Goal: Information Seeking & Learning: Learn about a topic

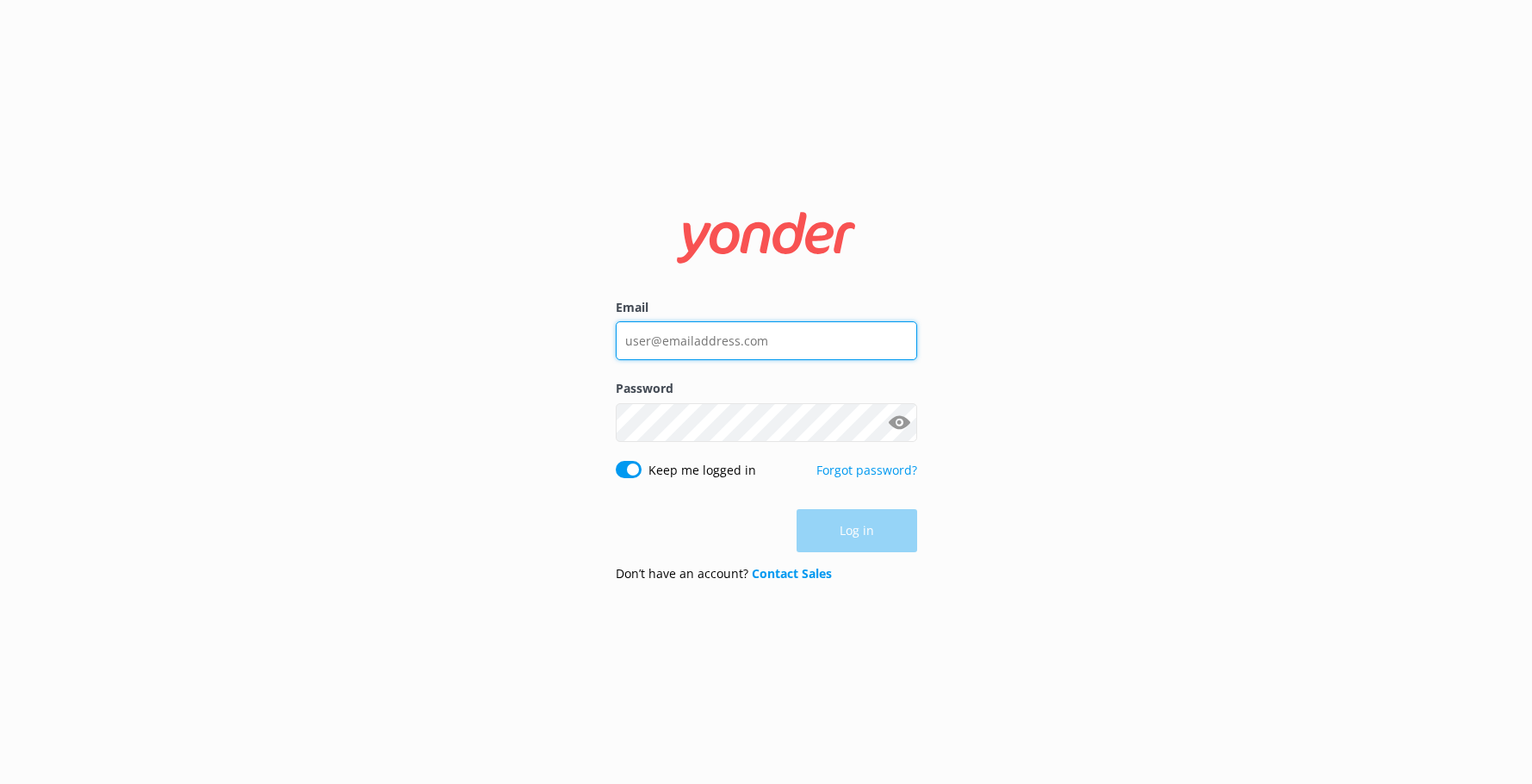
type input "[EMAIL_ADDRESS][DOMAIN_NAME]"
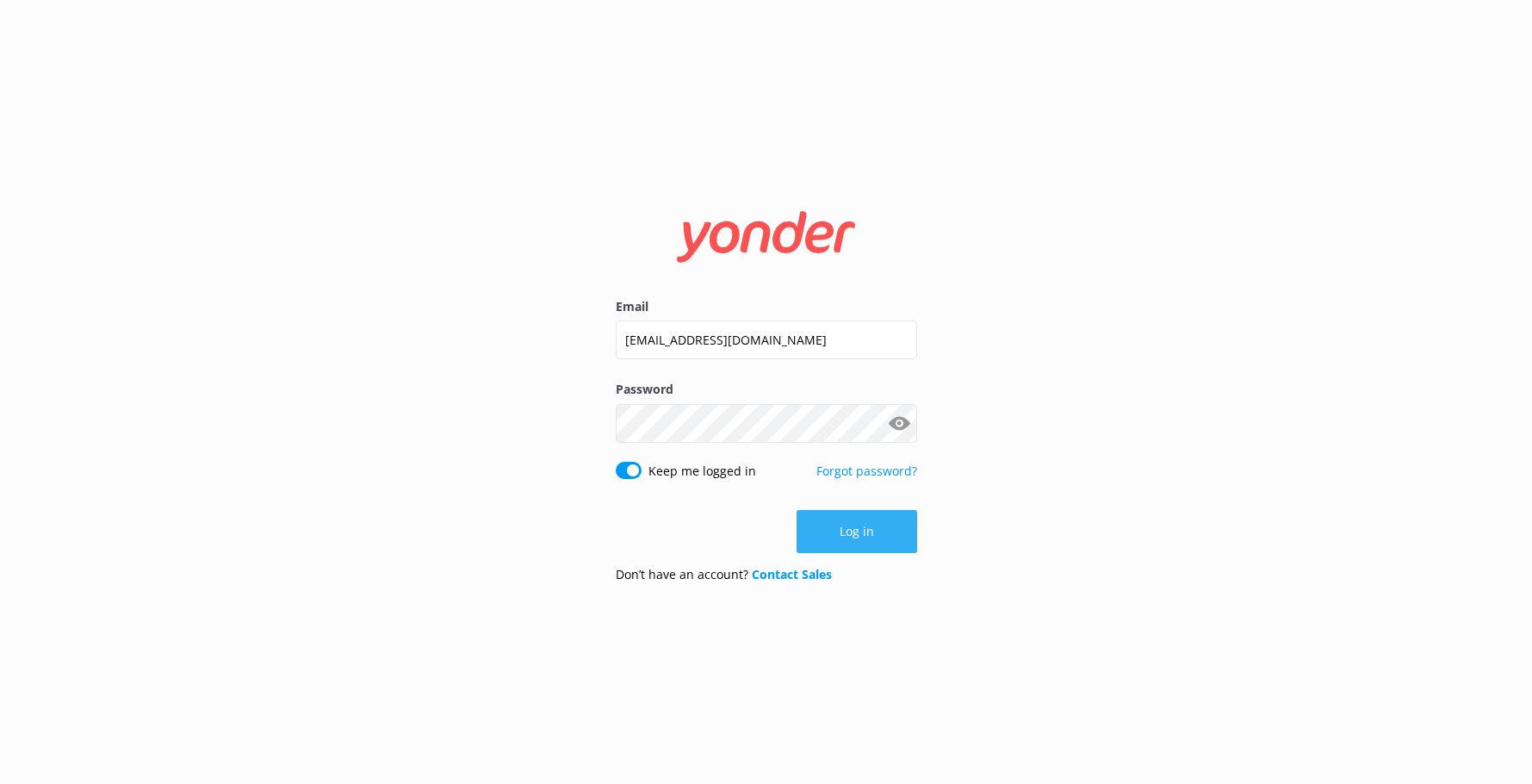
click at [853, 529] on div "Log in" at bounding box center [767, 531] width 302 height 43
click at [853, 529] on button "Log in" at bounding box center [857, 531] width 120 height 43
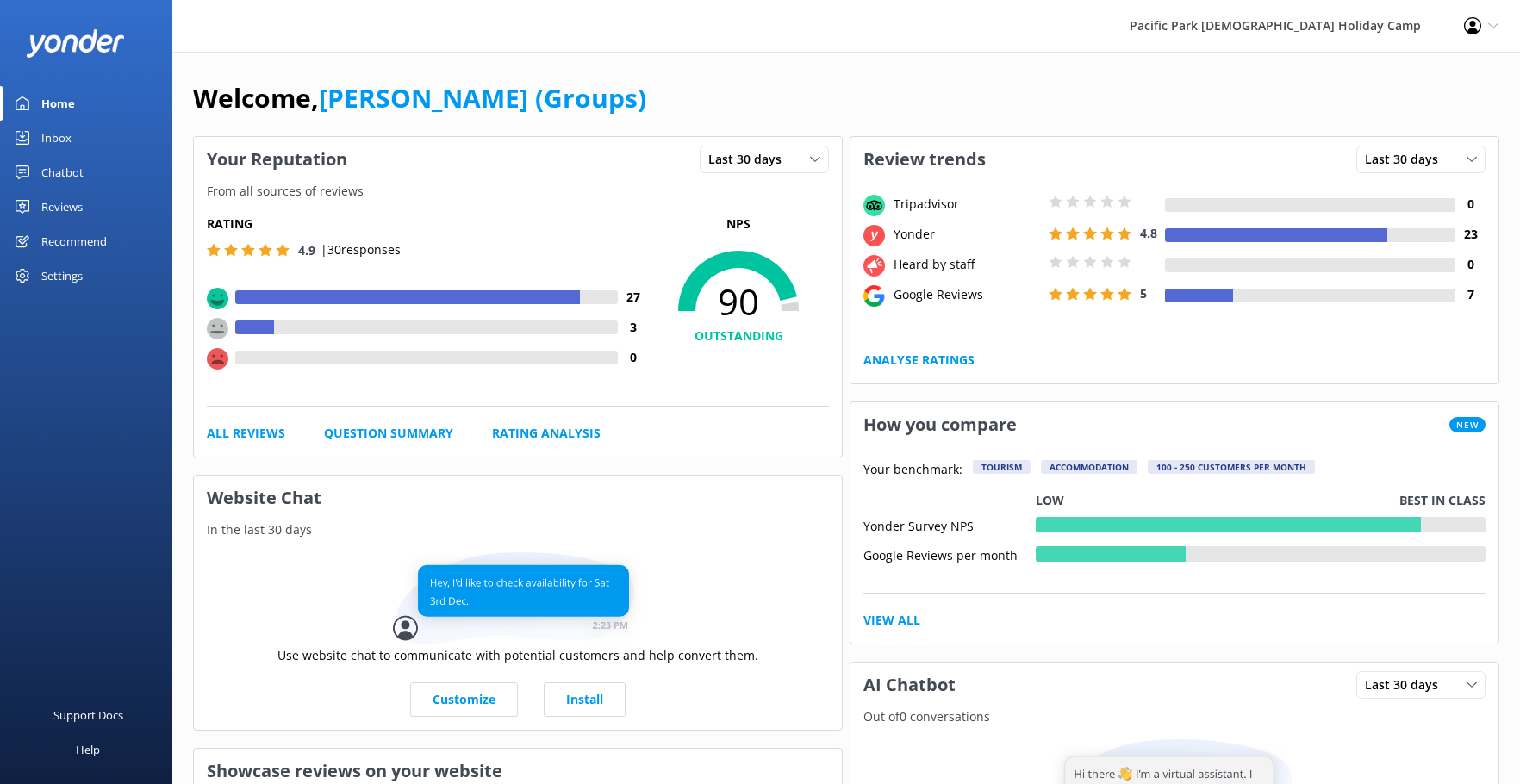
click at [256, 430] on link "All Reviews" at bounding box center [246, 434] width 78 height 19
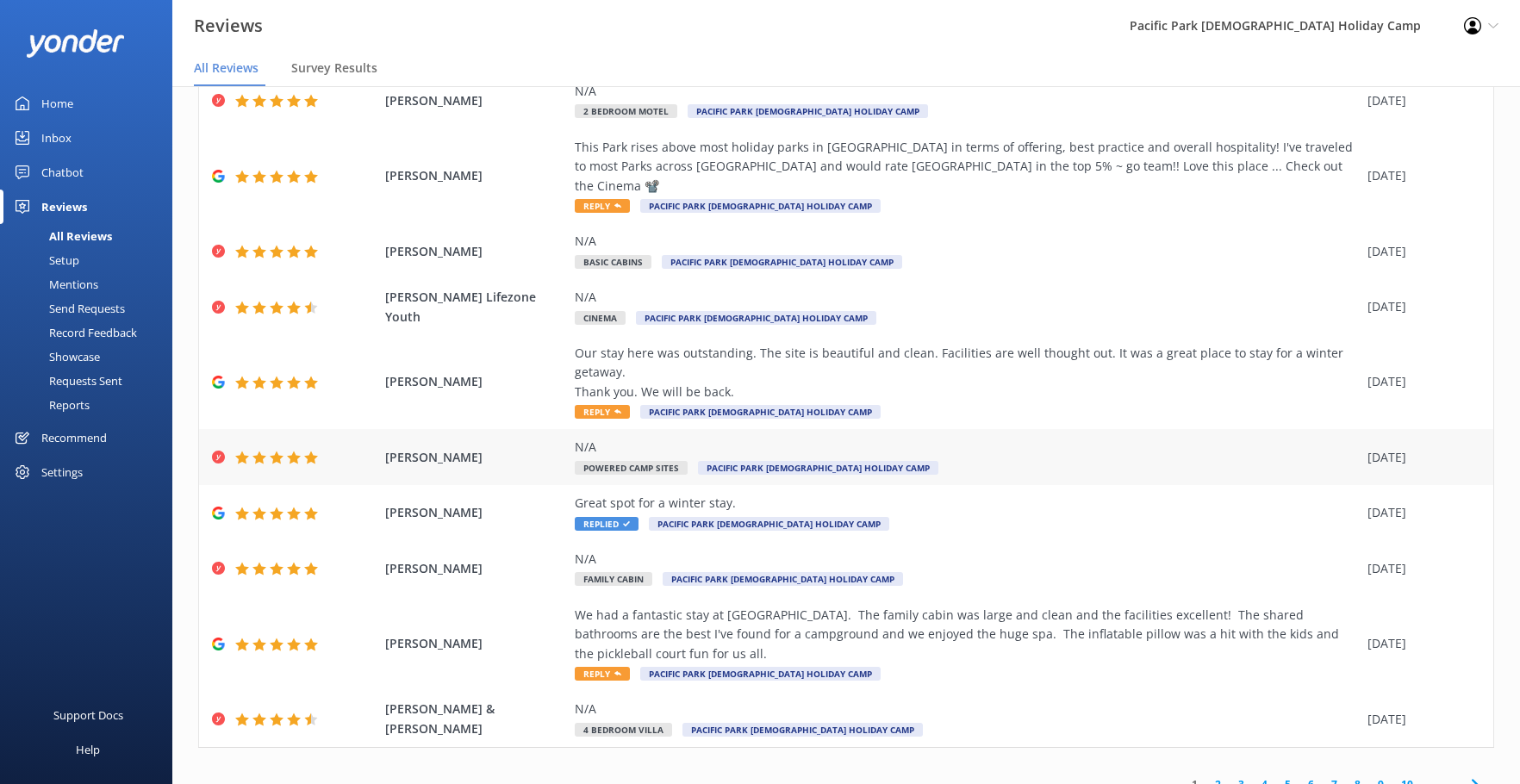
scroll to position [118, 0]
click at [1206, 775] on link "2" at bounding box center [1217, 783] width 23 height 16
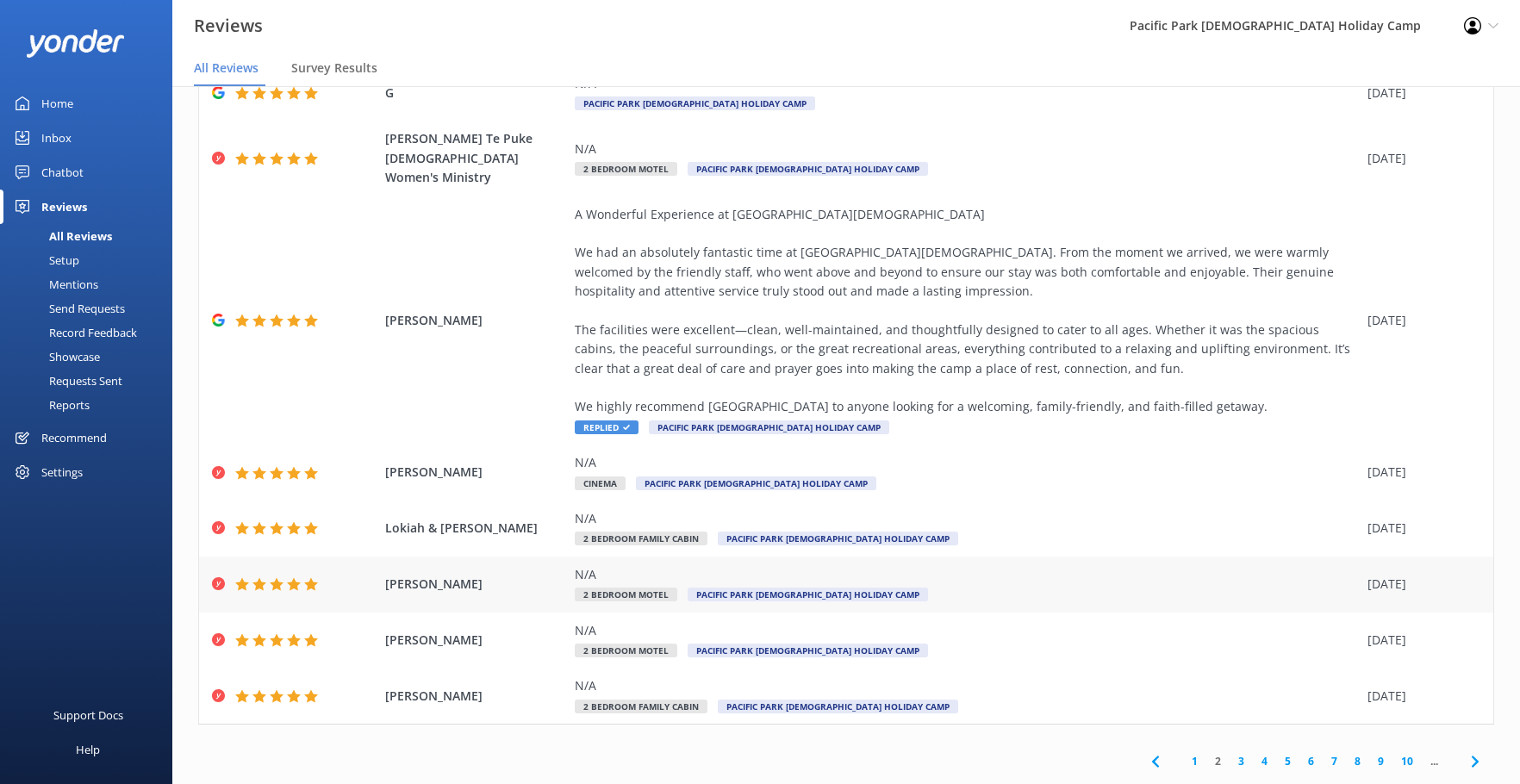
scroll to position [34, 0]
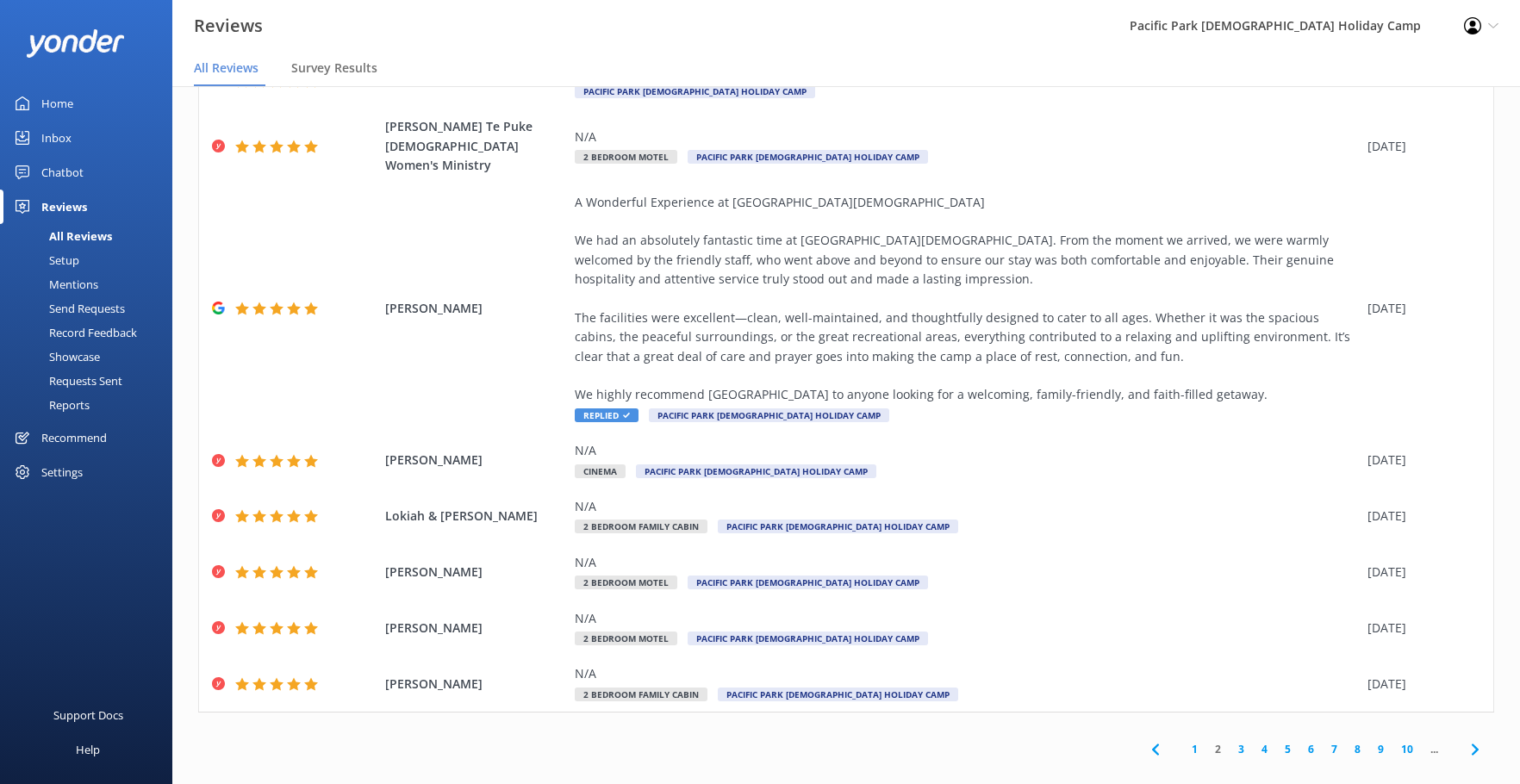
click at [1230, 740] on link "3" at bounding box center [1241, 748] width 23 height 16
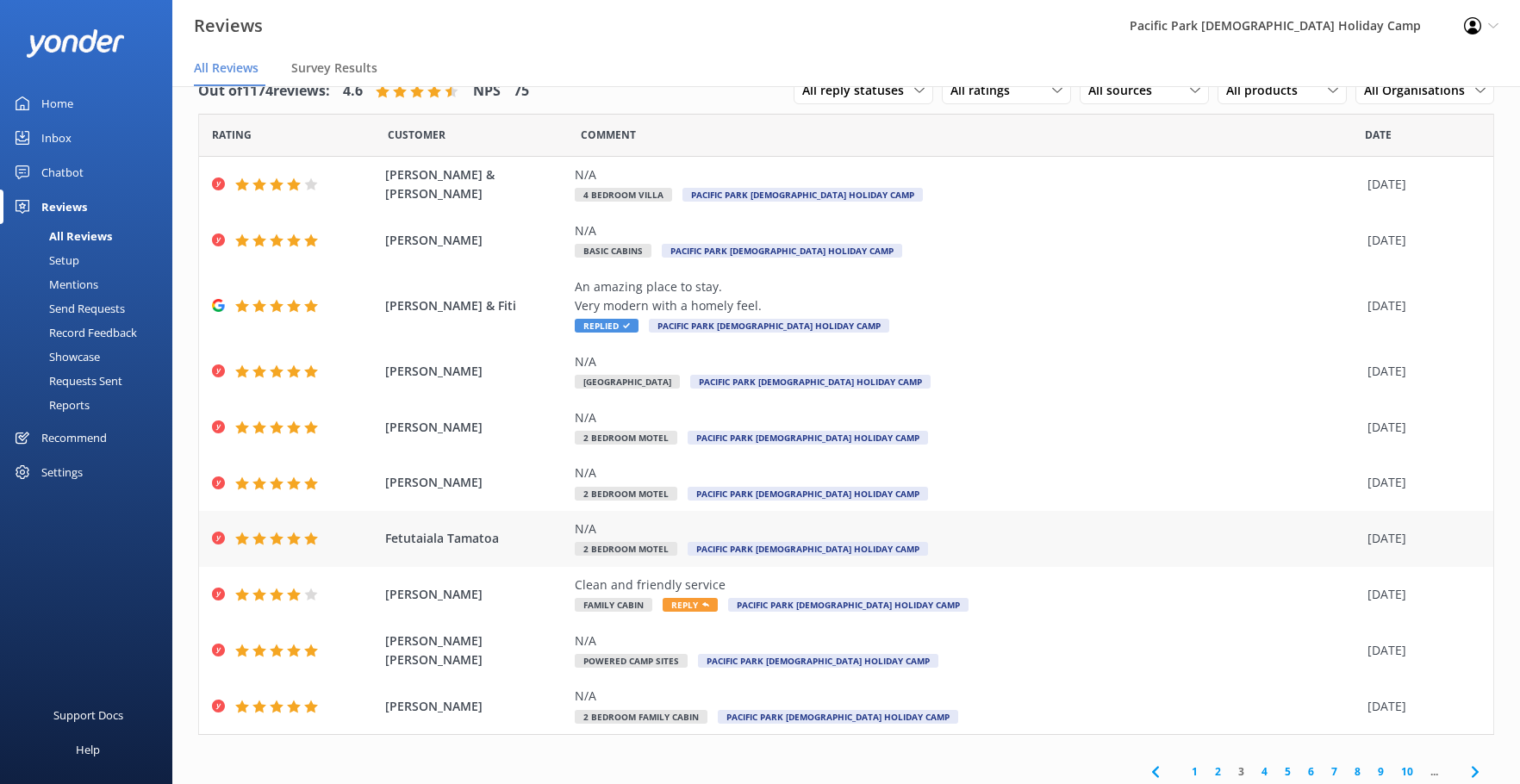
scroll to position [41, 0]
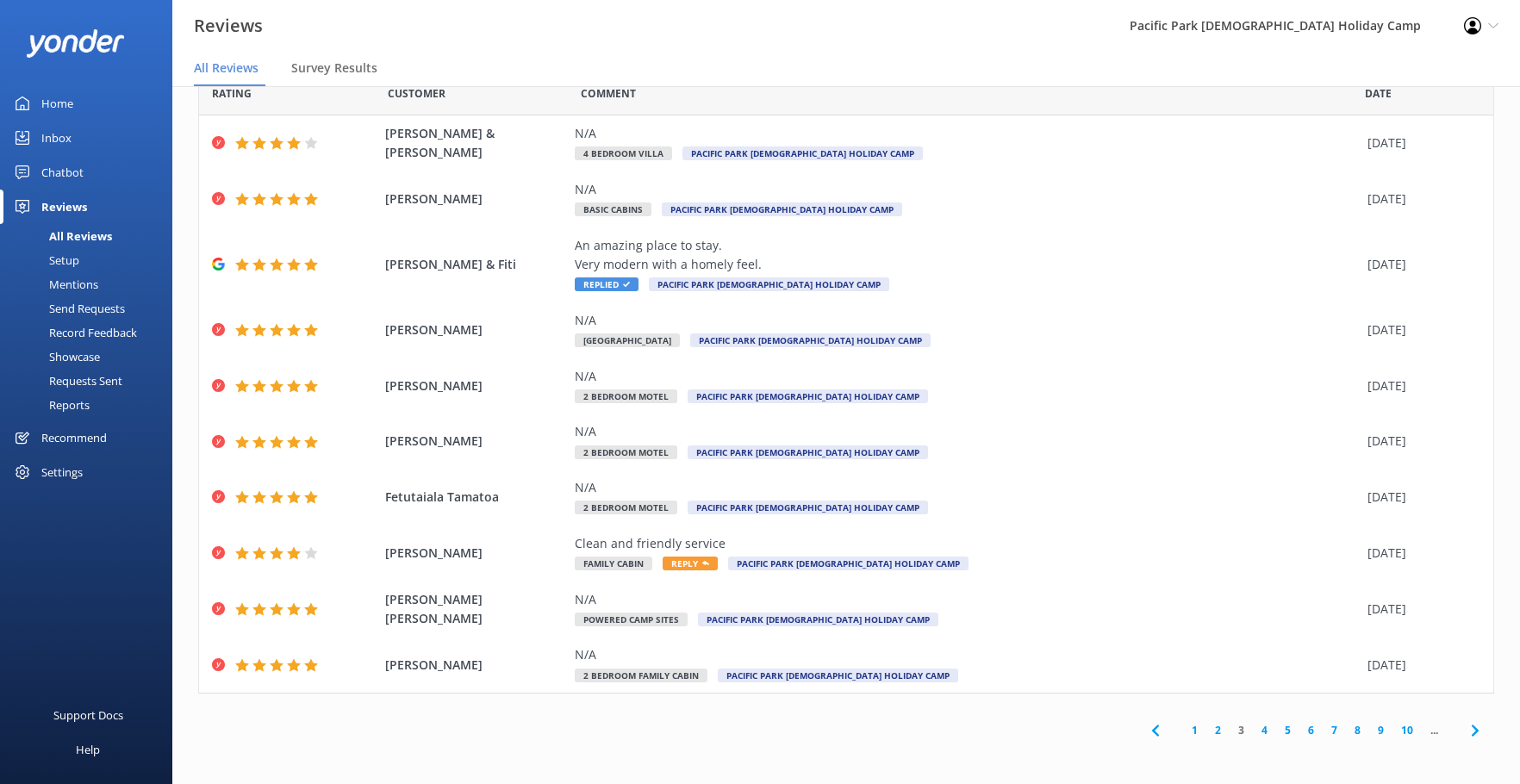
click at [1252, 729] on link "4" at bounding box center [1264, 730] width 23 height 16
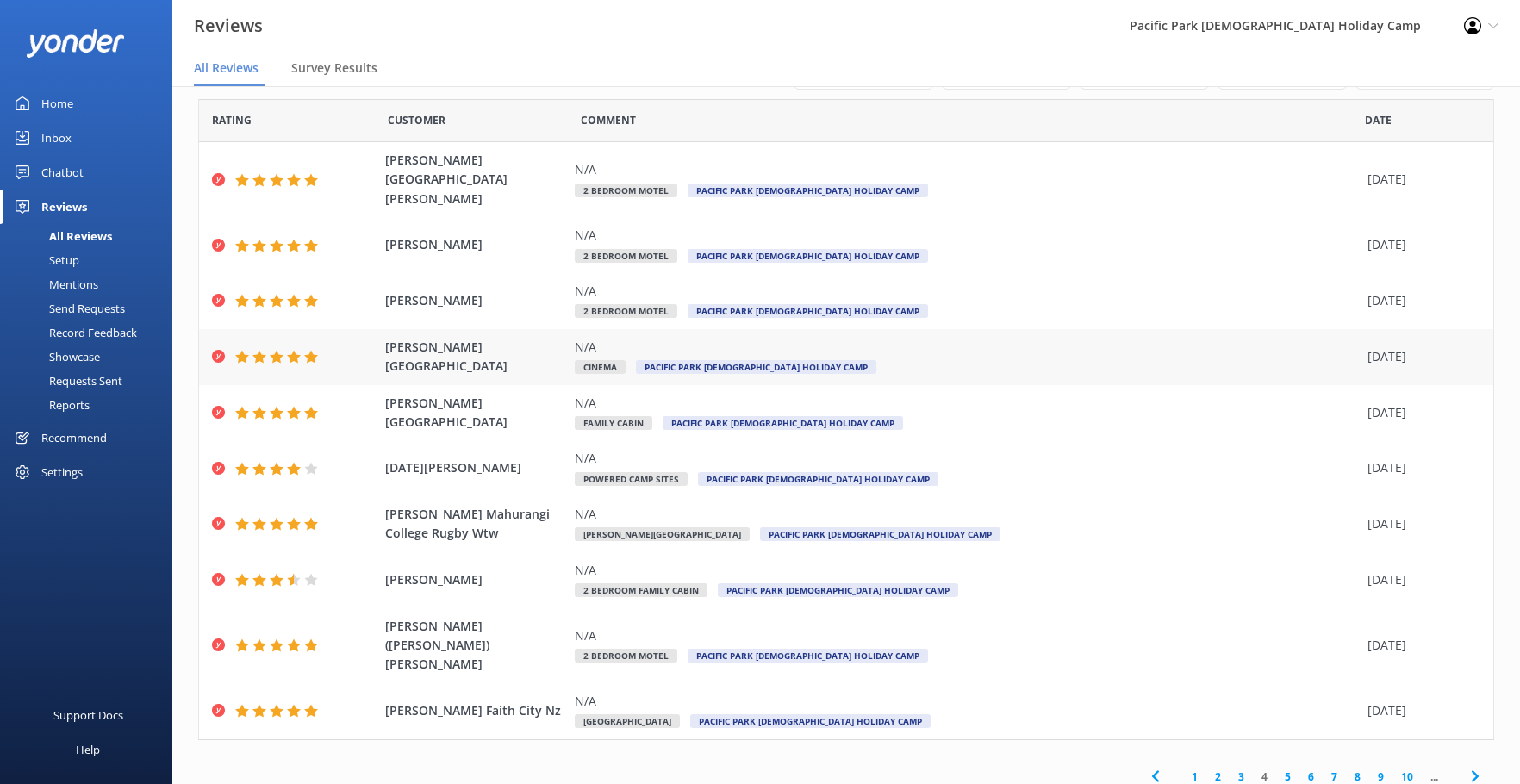
scroll to position [22, 0]
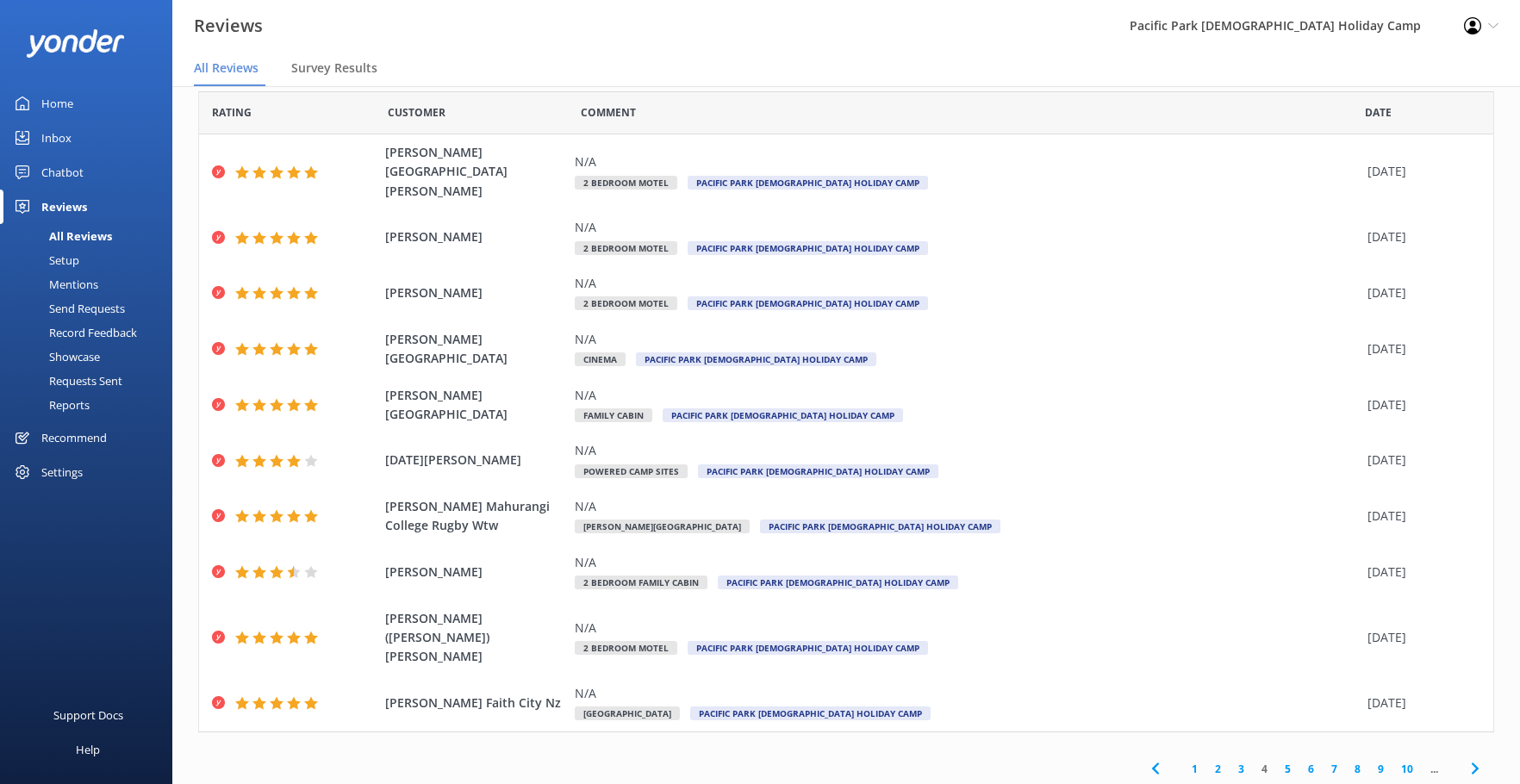
click at [1275, 760] on link "5" at bounding box center [1287, 768] width 23 height 16
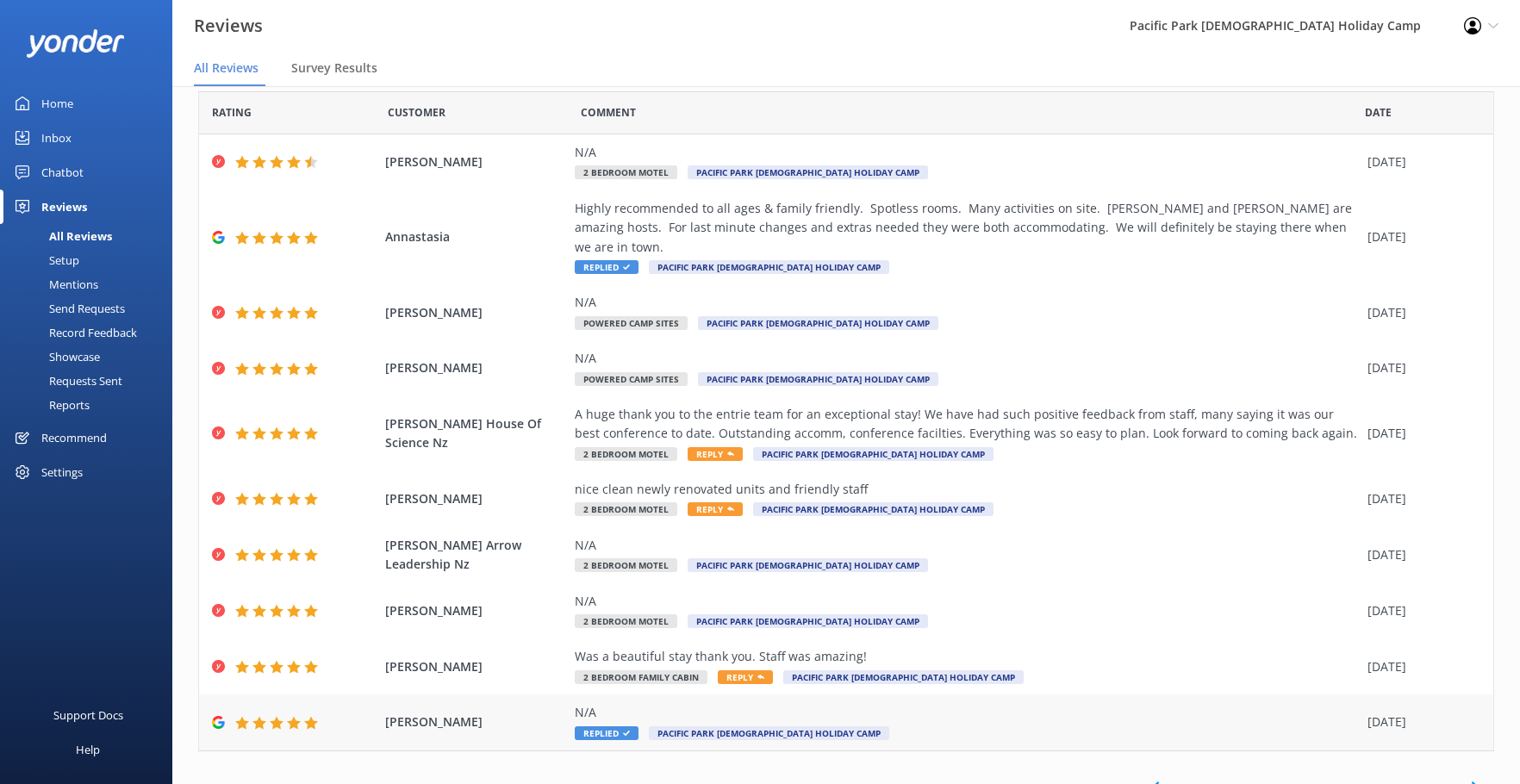
scroll to position [61, 0]
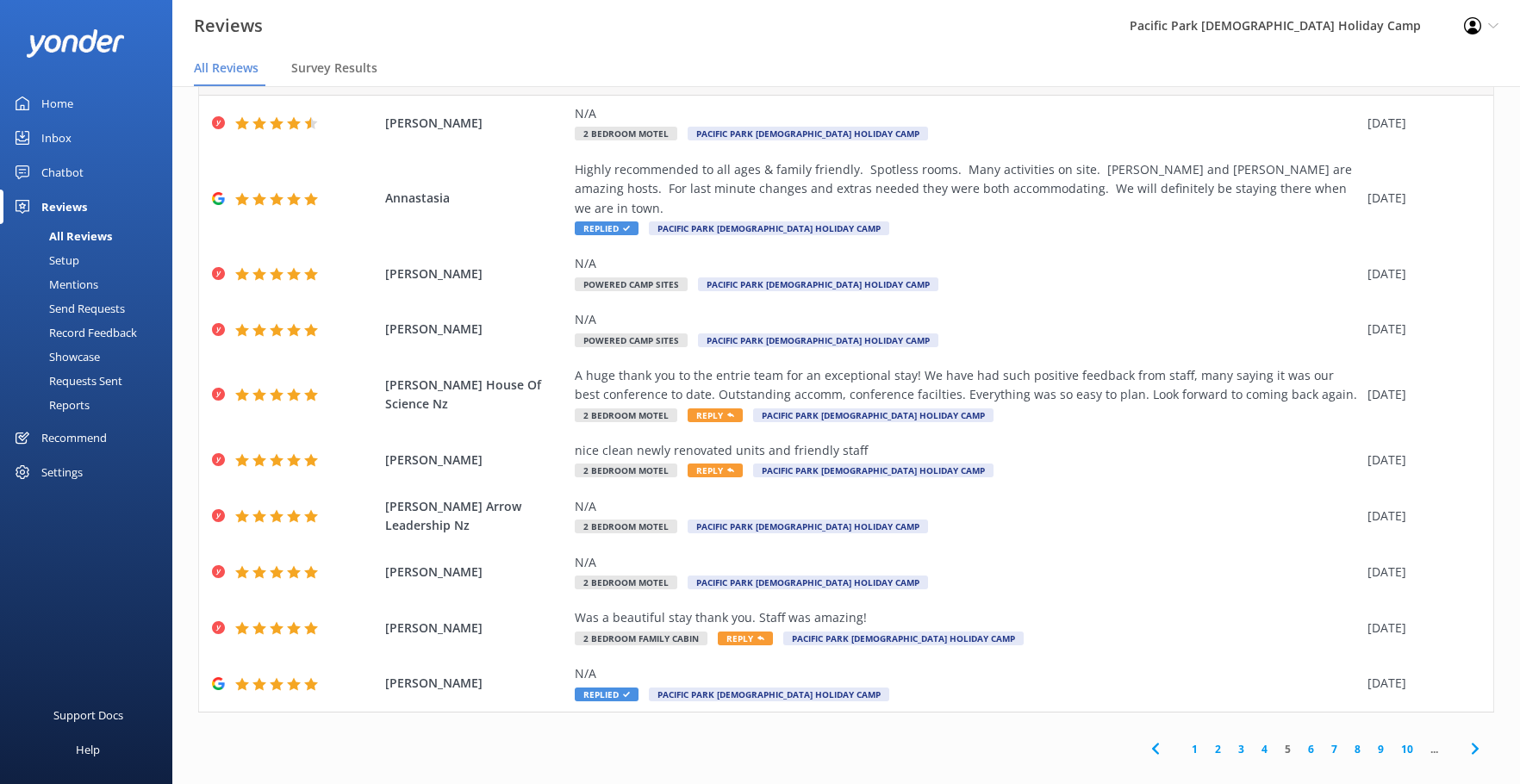
click at [1252, 740] on link "4" at bounding box center [1264, 748] width 23 height 16
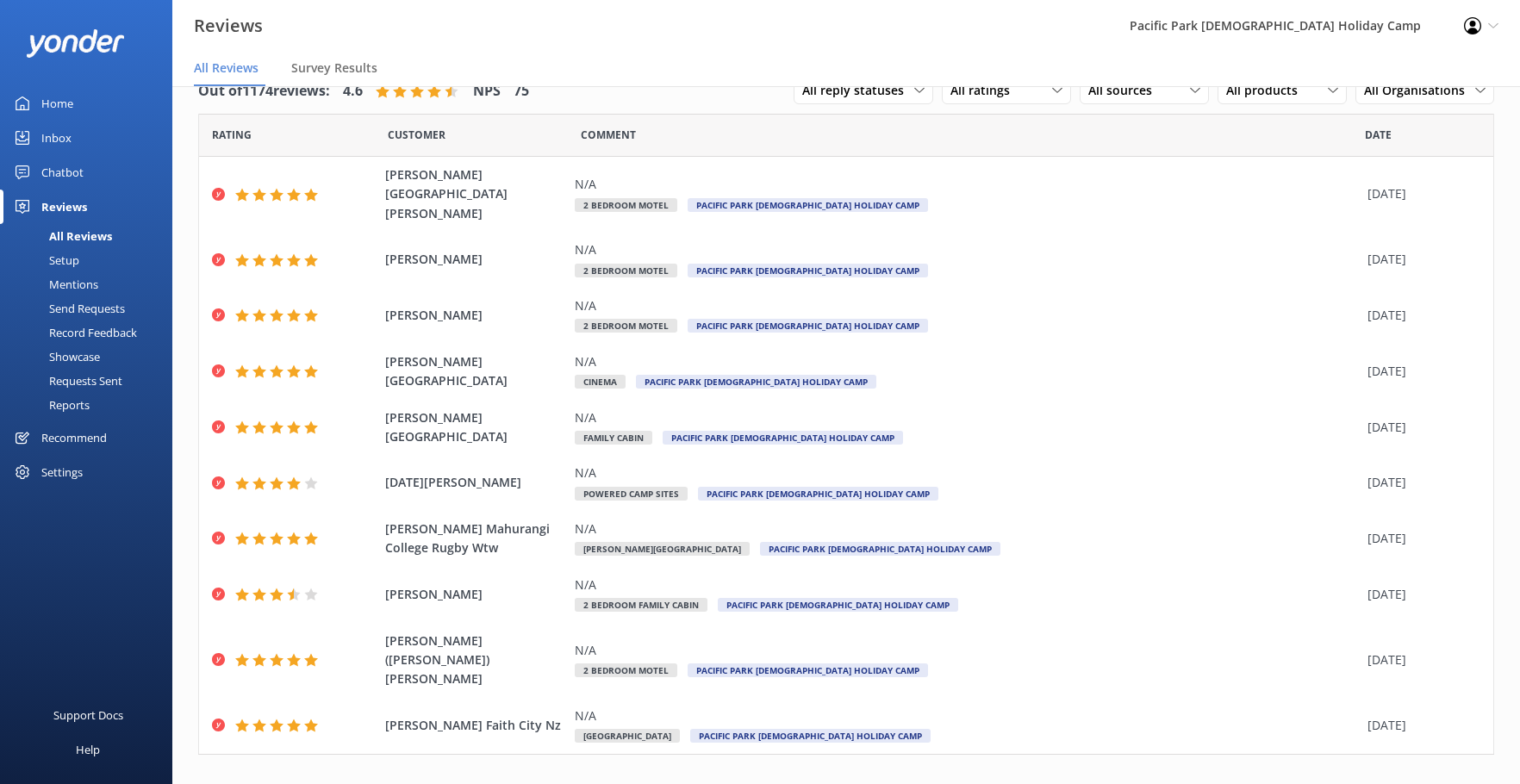
click at [1299, 783] on link "6" at bounding box center [1311, 791] width 23 height 16
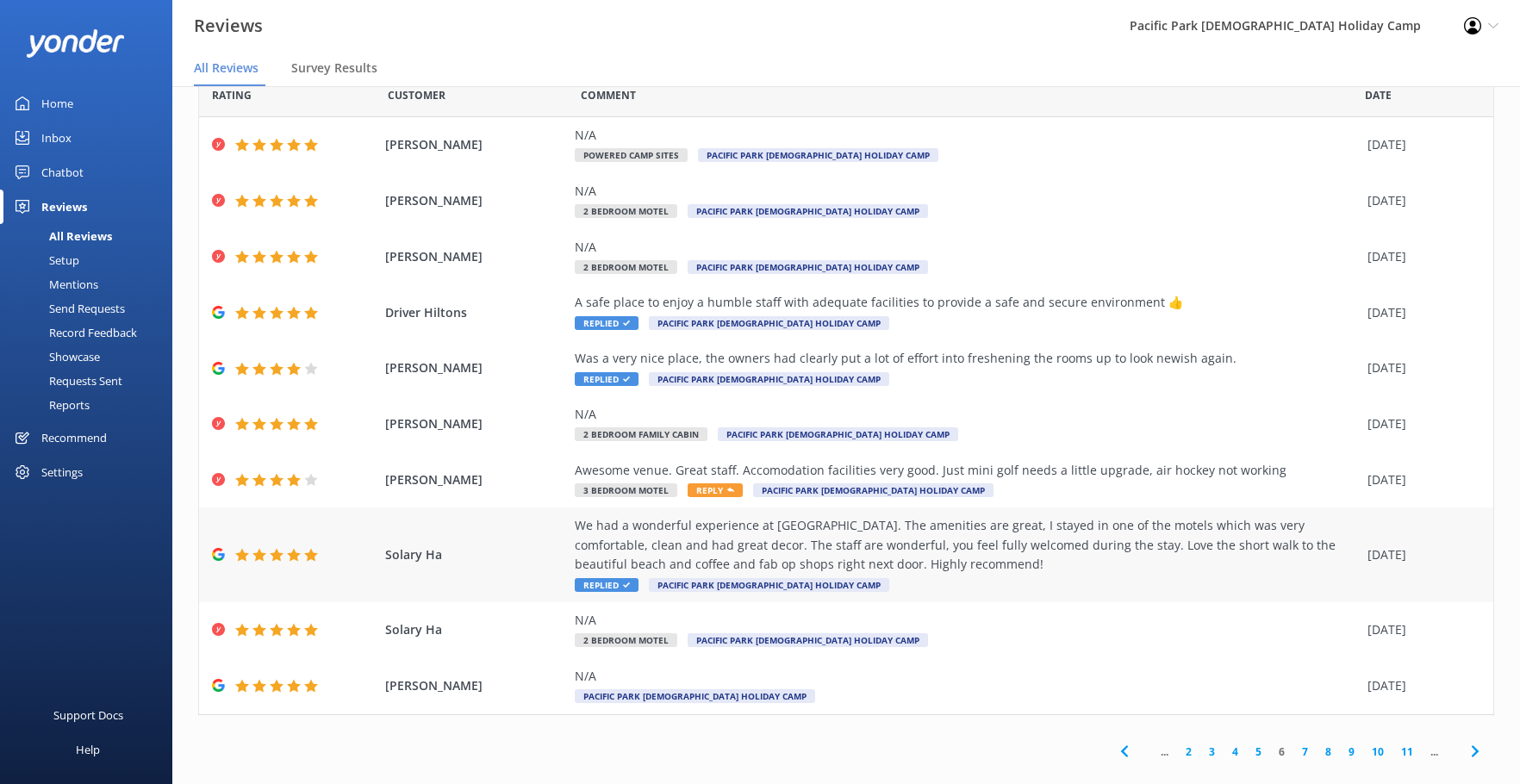
scroll to position [61, 0]
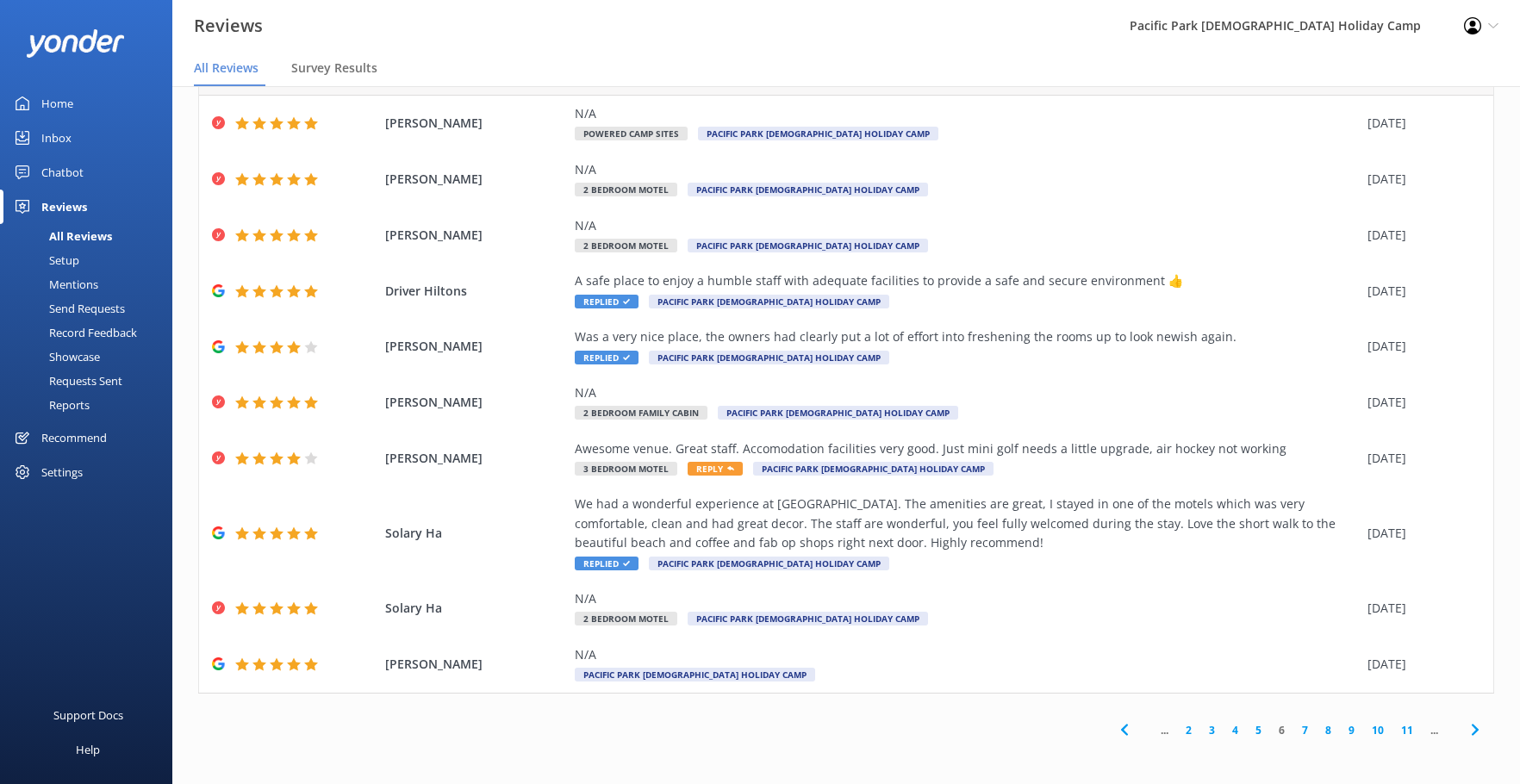
click at [1293, 728] on link "7" at bounding box center [1304, 730] width 23 height 16
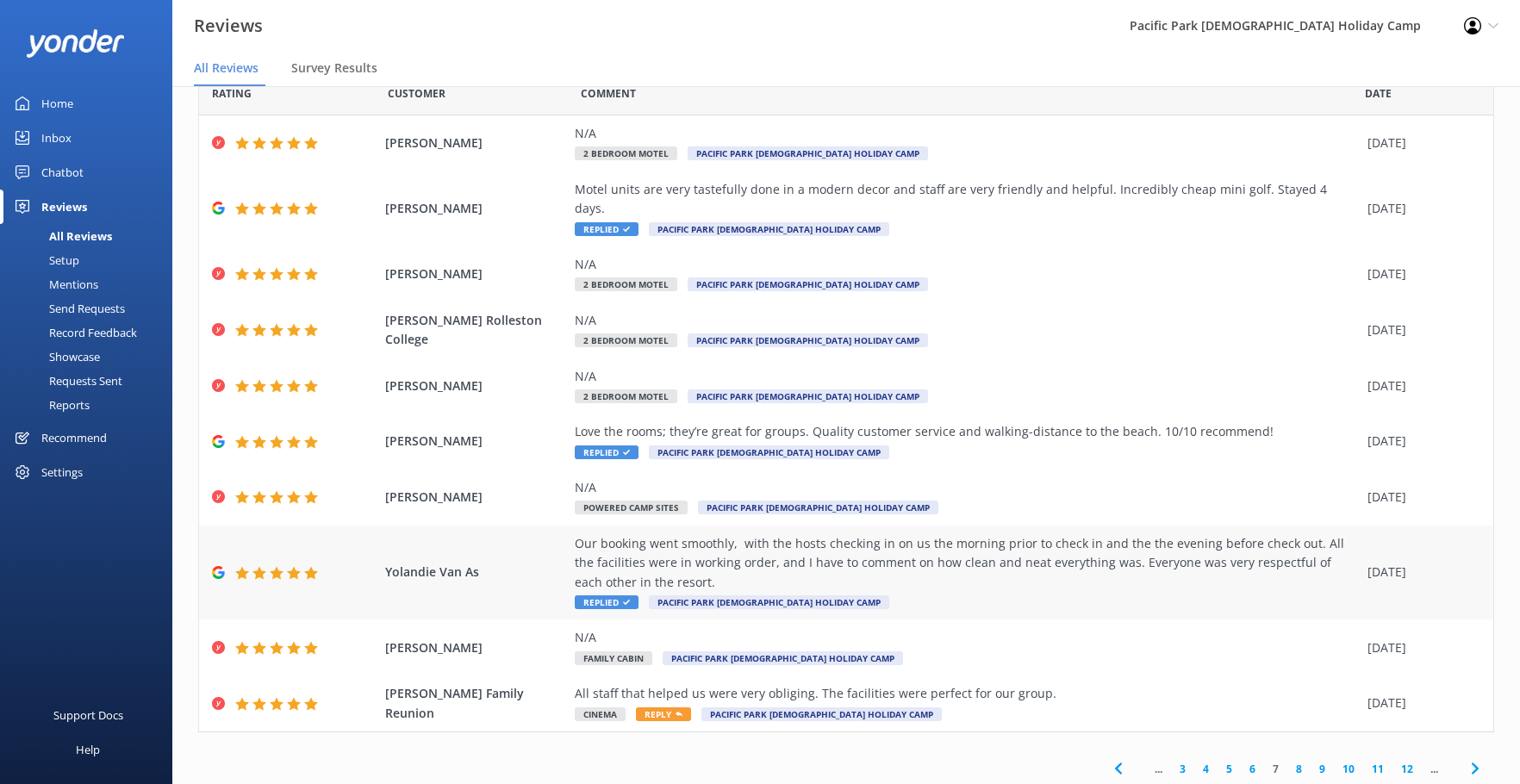
scroll to position [61, 0]
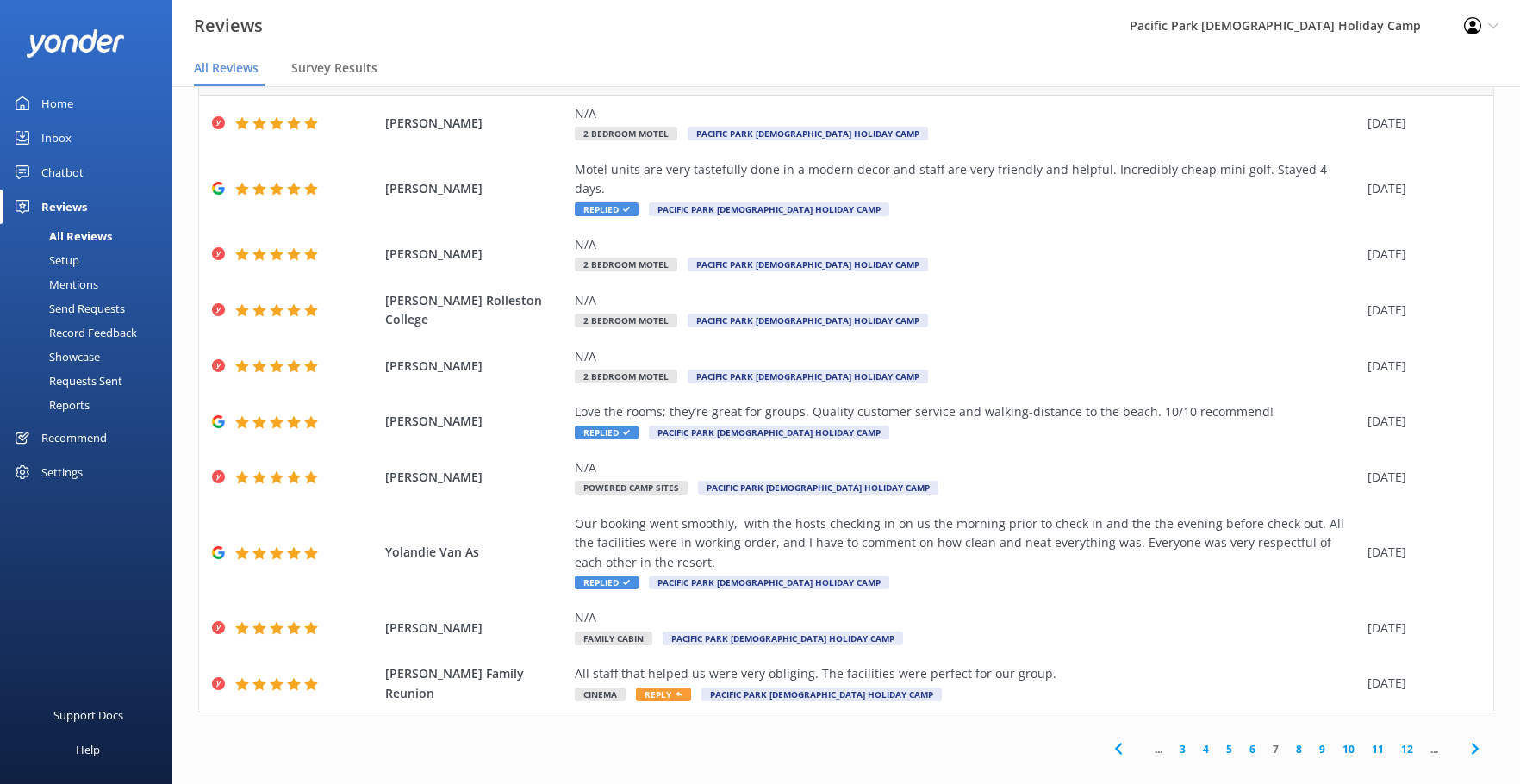
click at [1287, 740] on link "8" at bounding box center [1298, 748] width 23 height 16
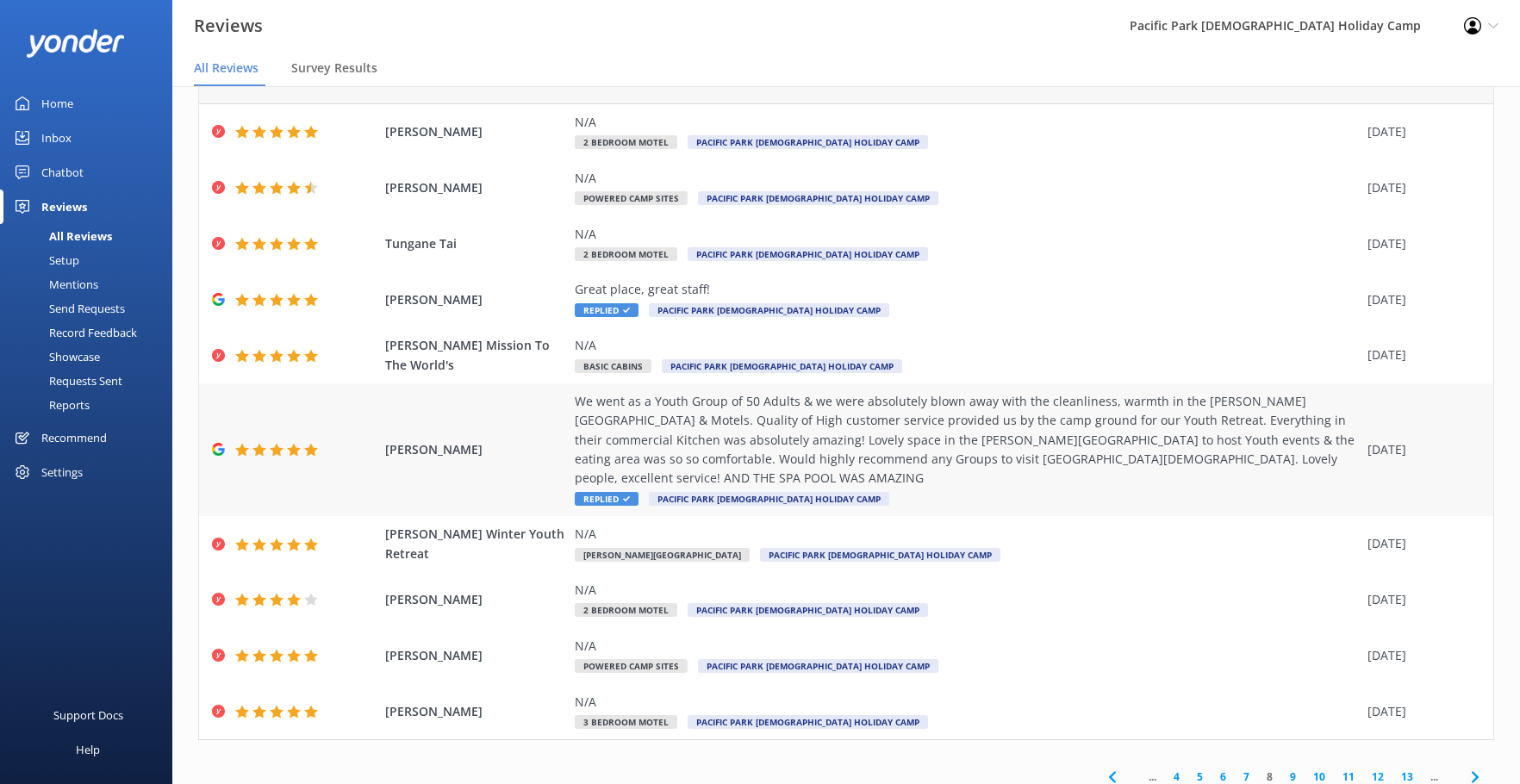
scroll to position [80, 0]
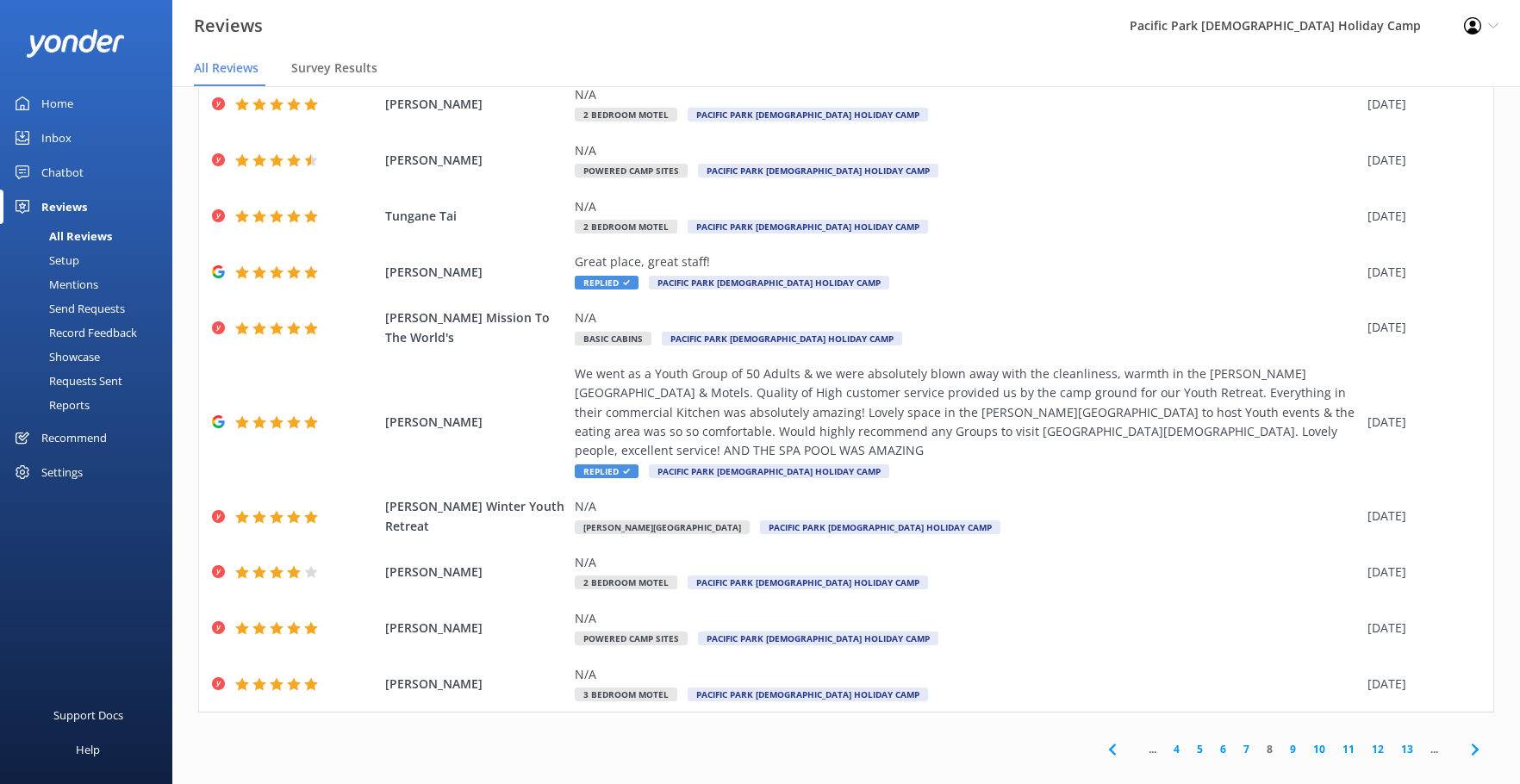
click at [1281, 740] on link "9" at bounding box center [1293, 748] width 23 height 16
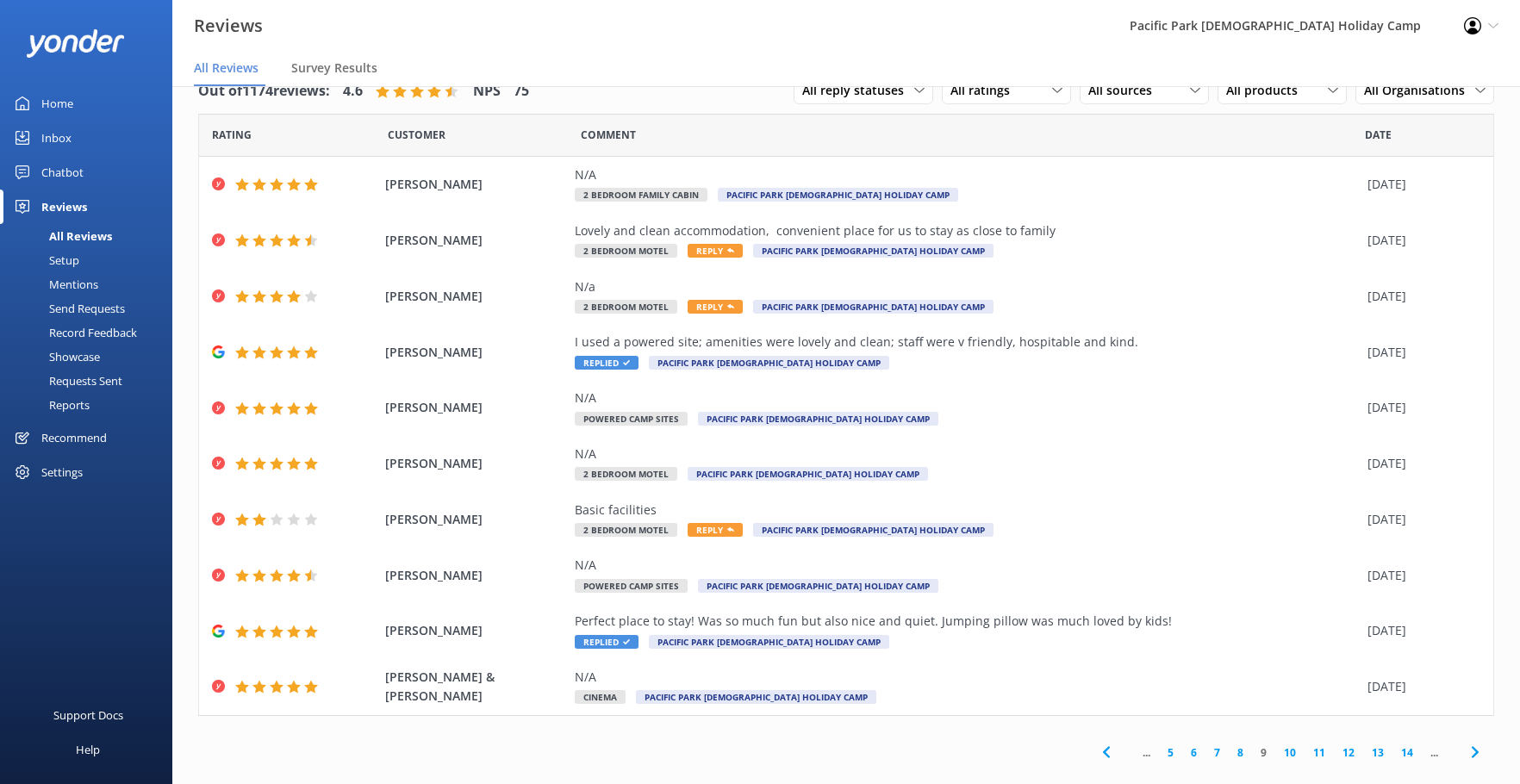
click at [1277, 751] on link "10" at bounding box center [1290, 752] width 30 height 16
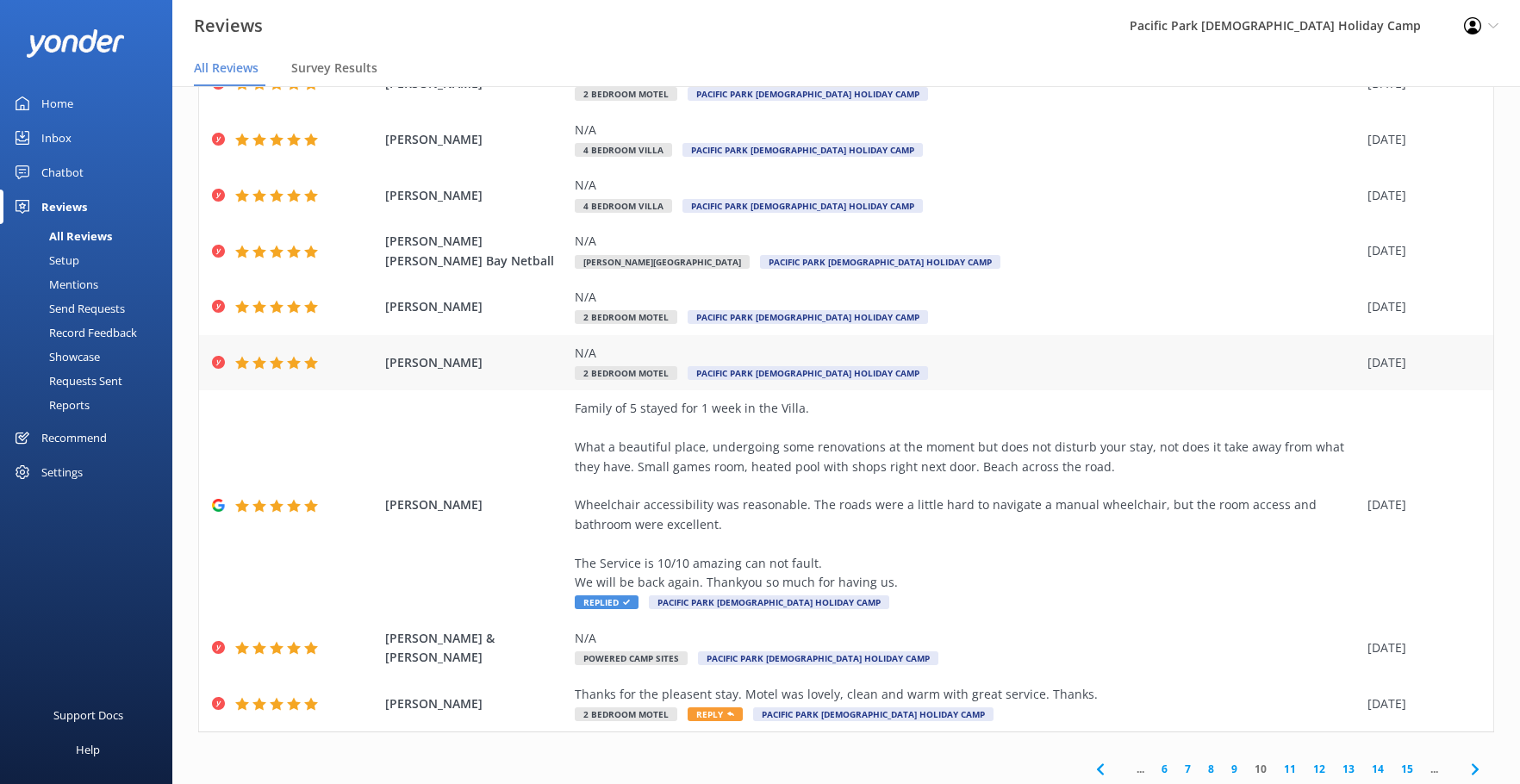
scroll to position [196, 0]
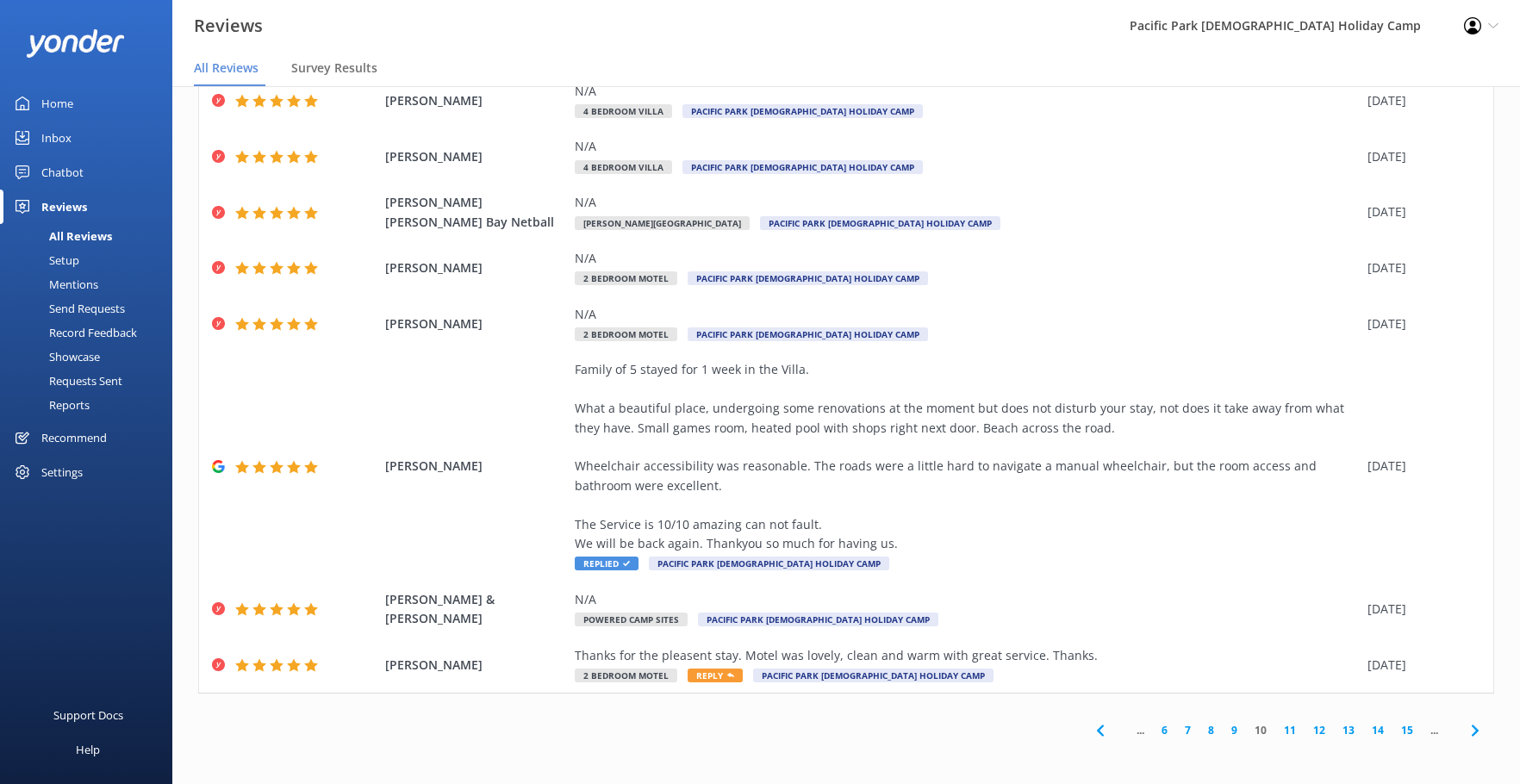
click at [1276, 730] on link "11" at bounding box center [1290, 730] width 30 height 16
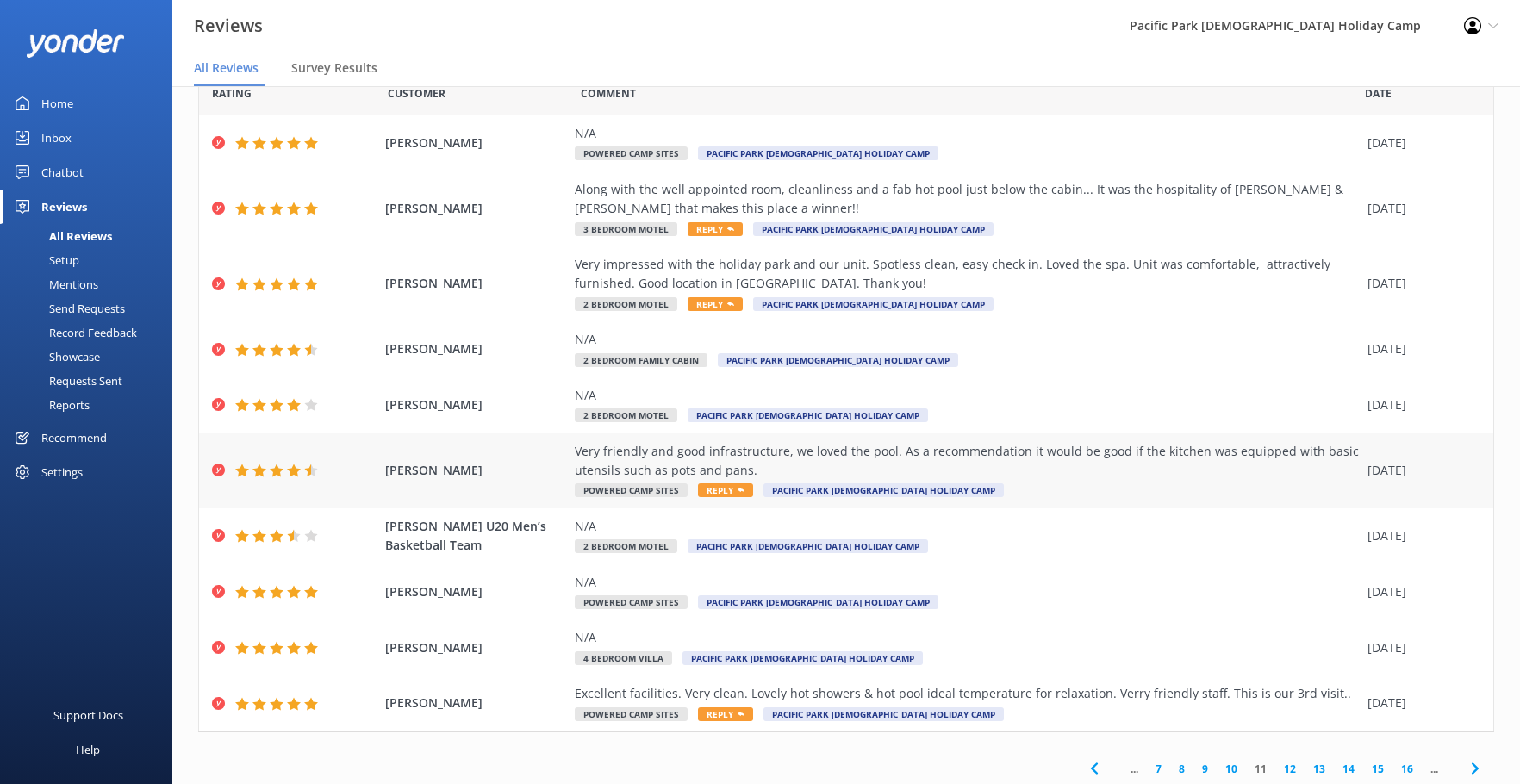
scroll to position [80, 0]
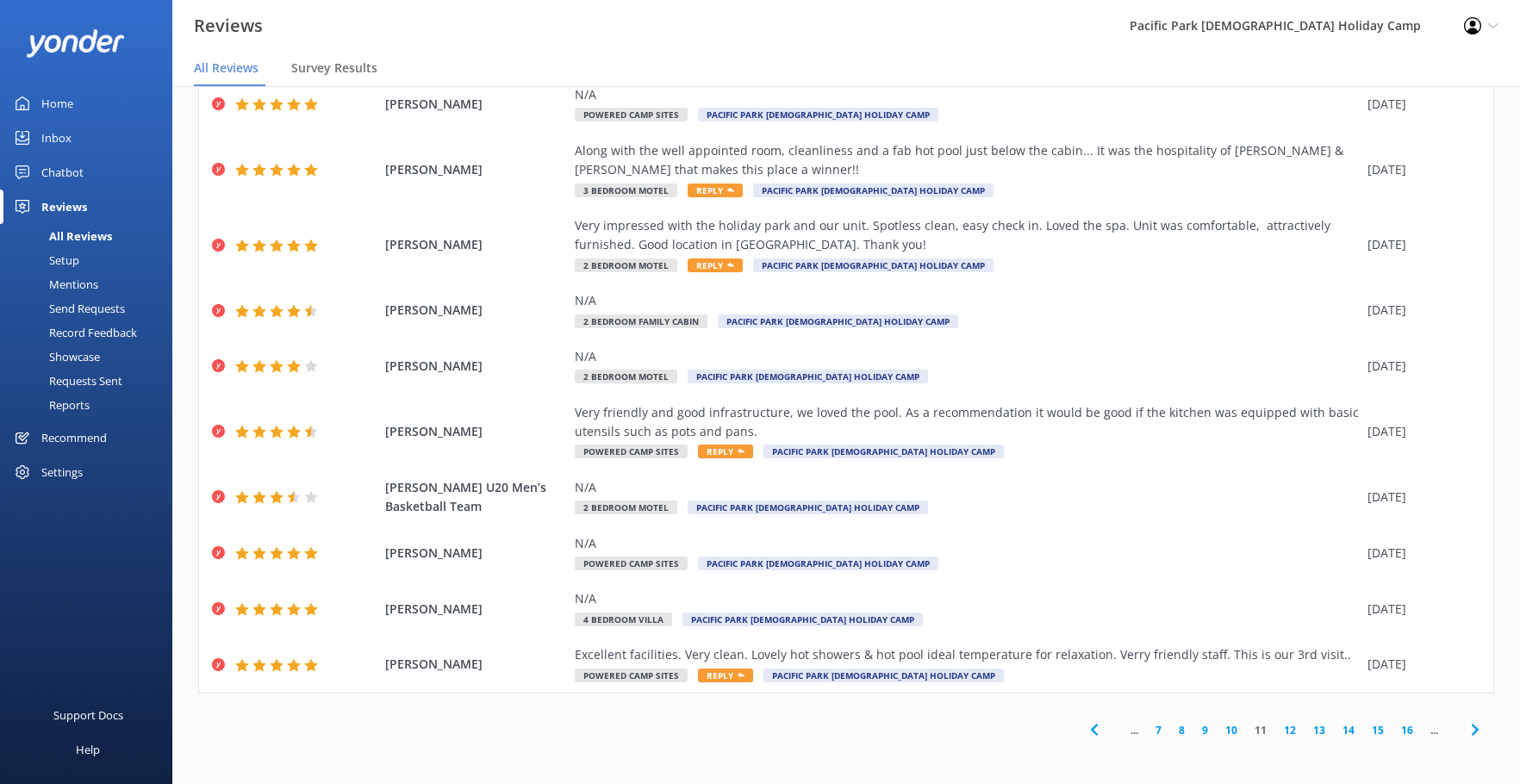
click at [1275, 731] on link "12" at bounding box center [1290, 730] width 30 height 16
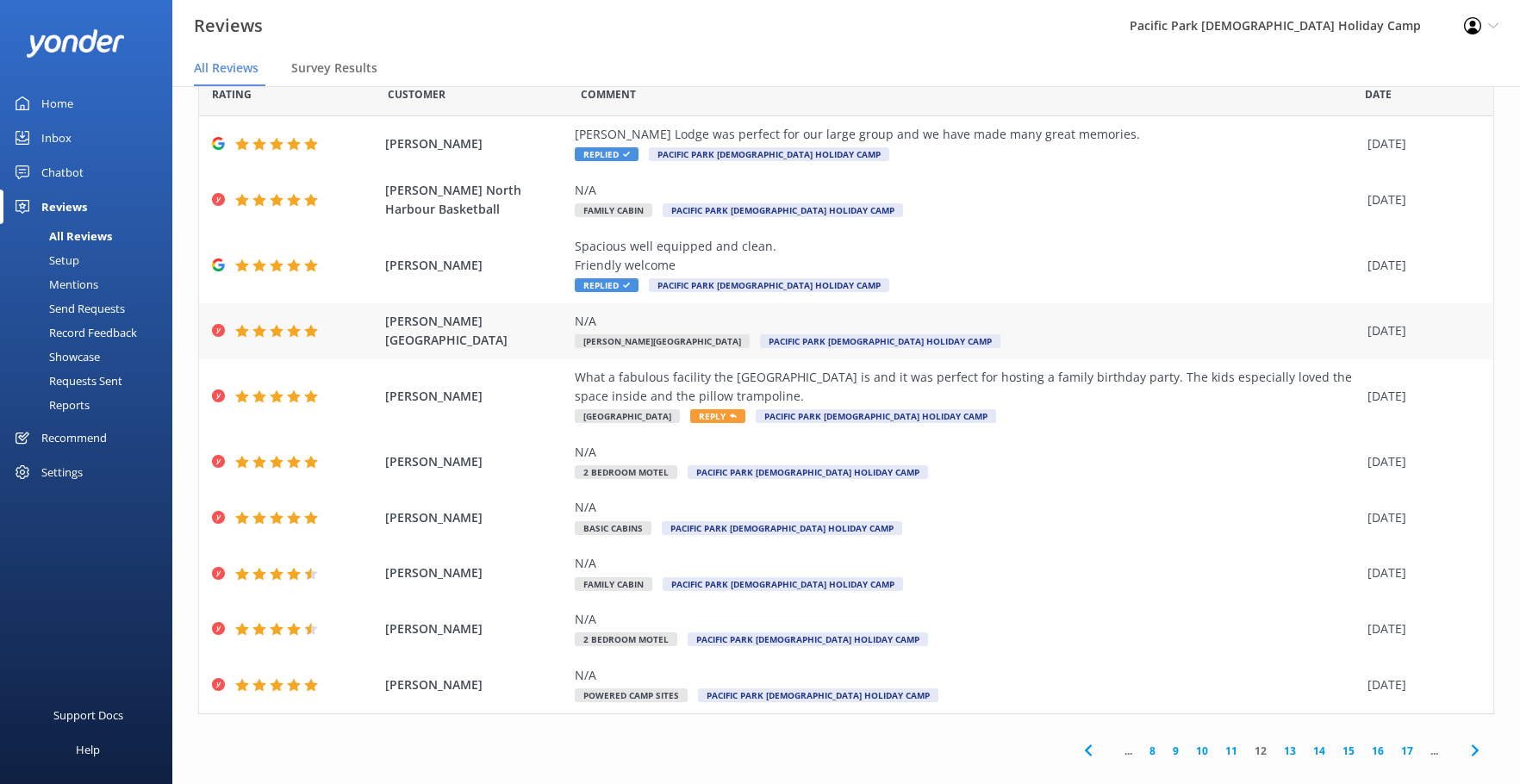
scroll to position [61, 0]
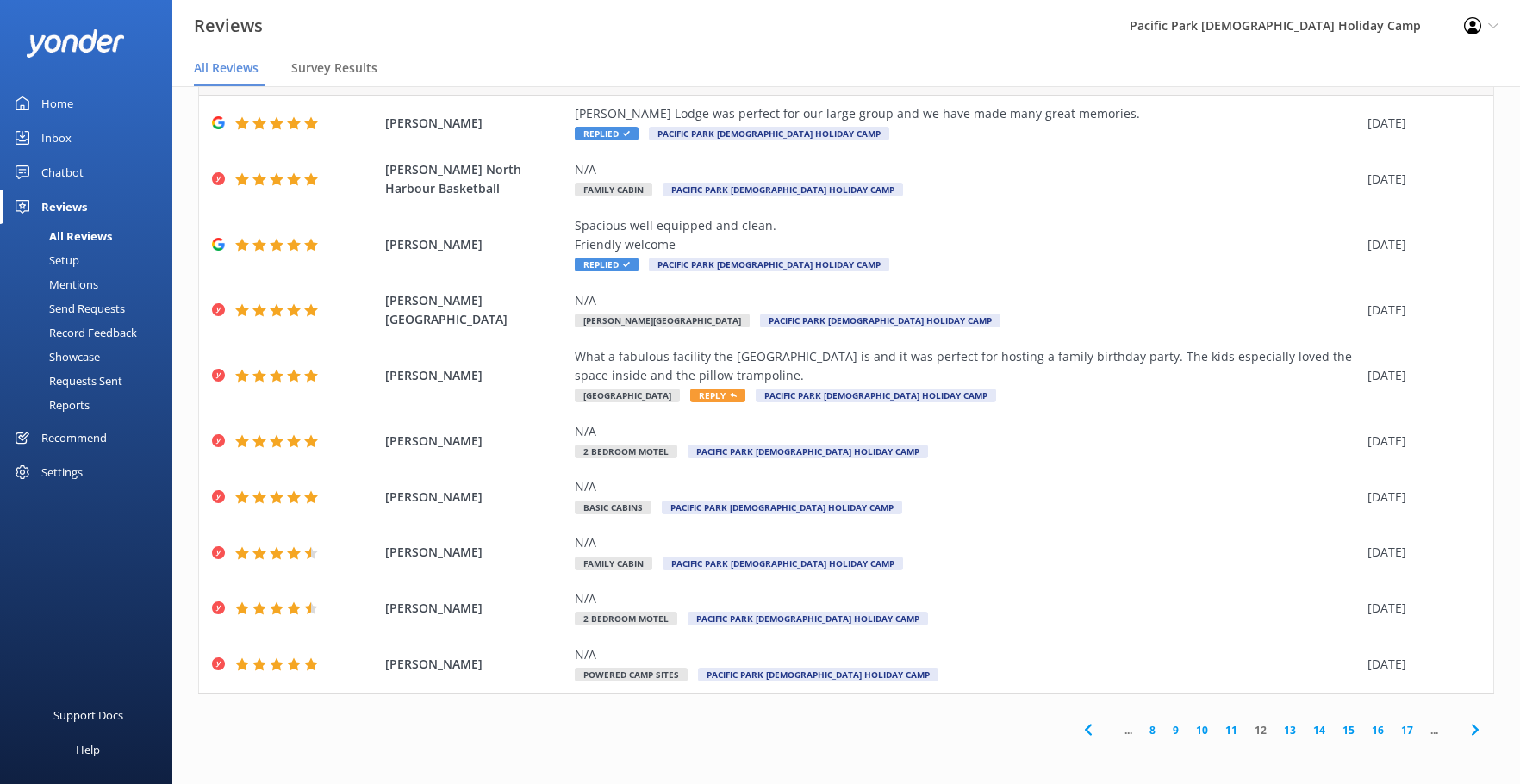
click at [1275, 731] on link "13" at bounding box center [1290, 730] width 30 height 16
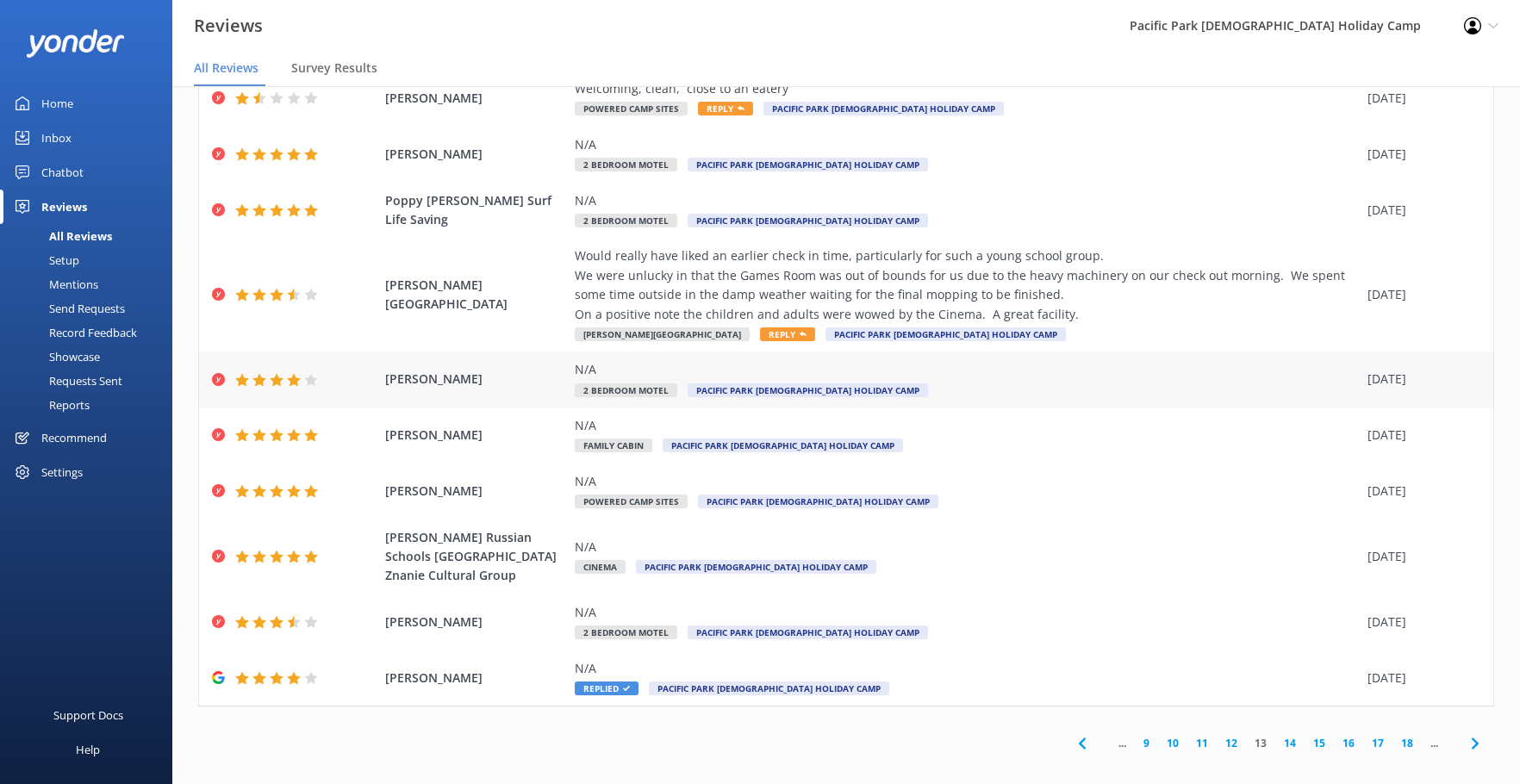
scroll to position [99, 0]
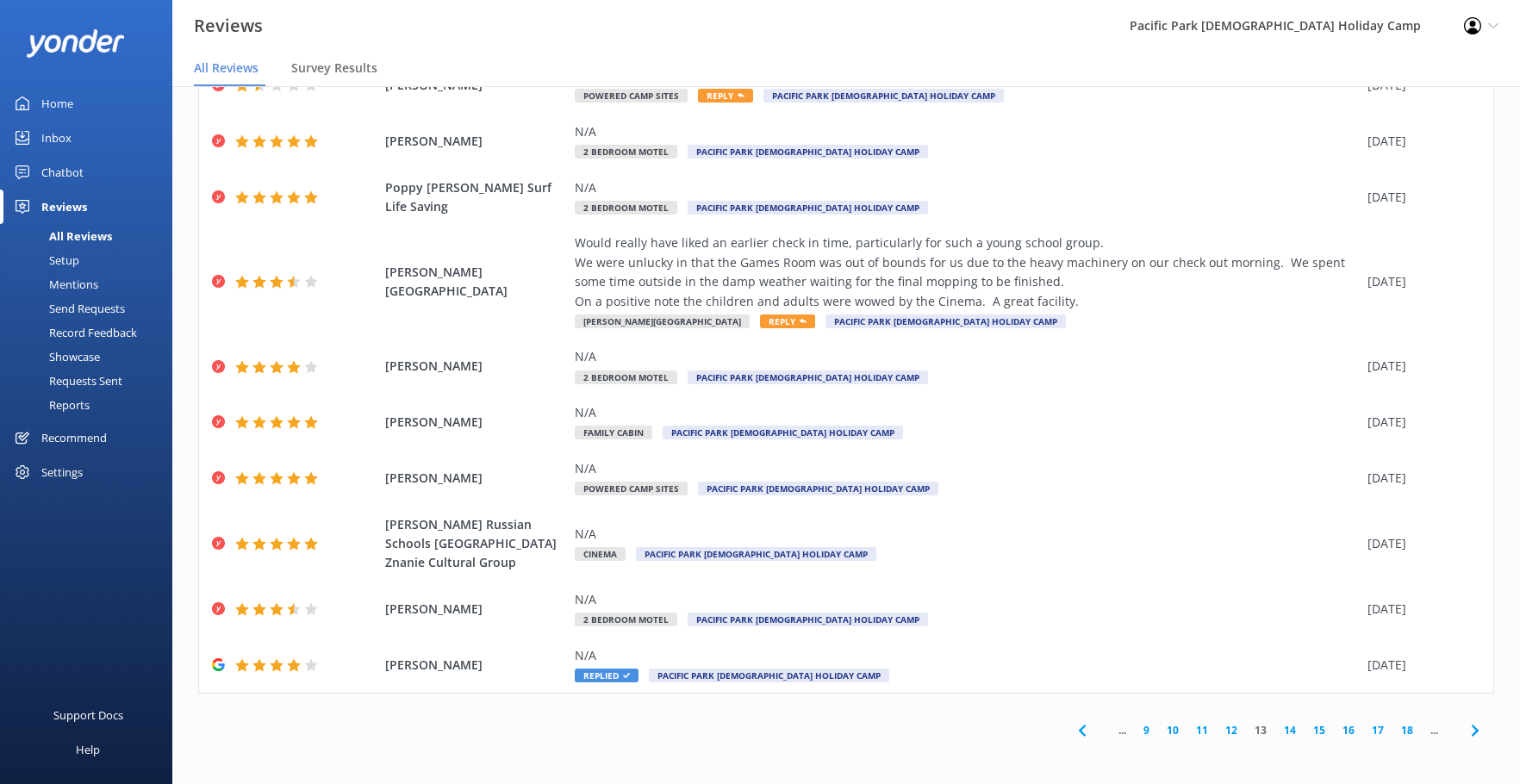
click at [1276, 731] on link "14" at bounding box center [1290, 730] width 30 height 16
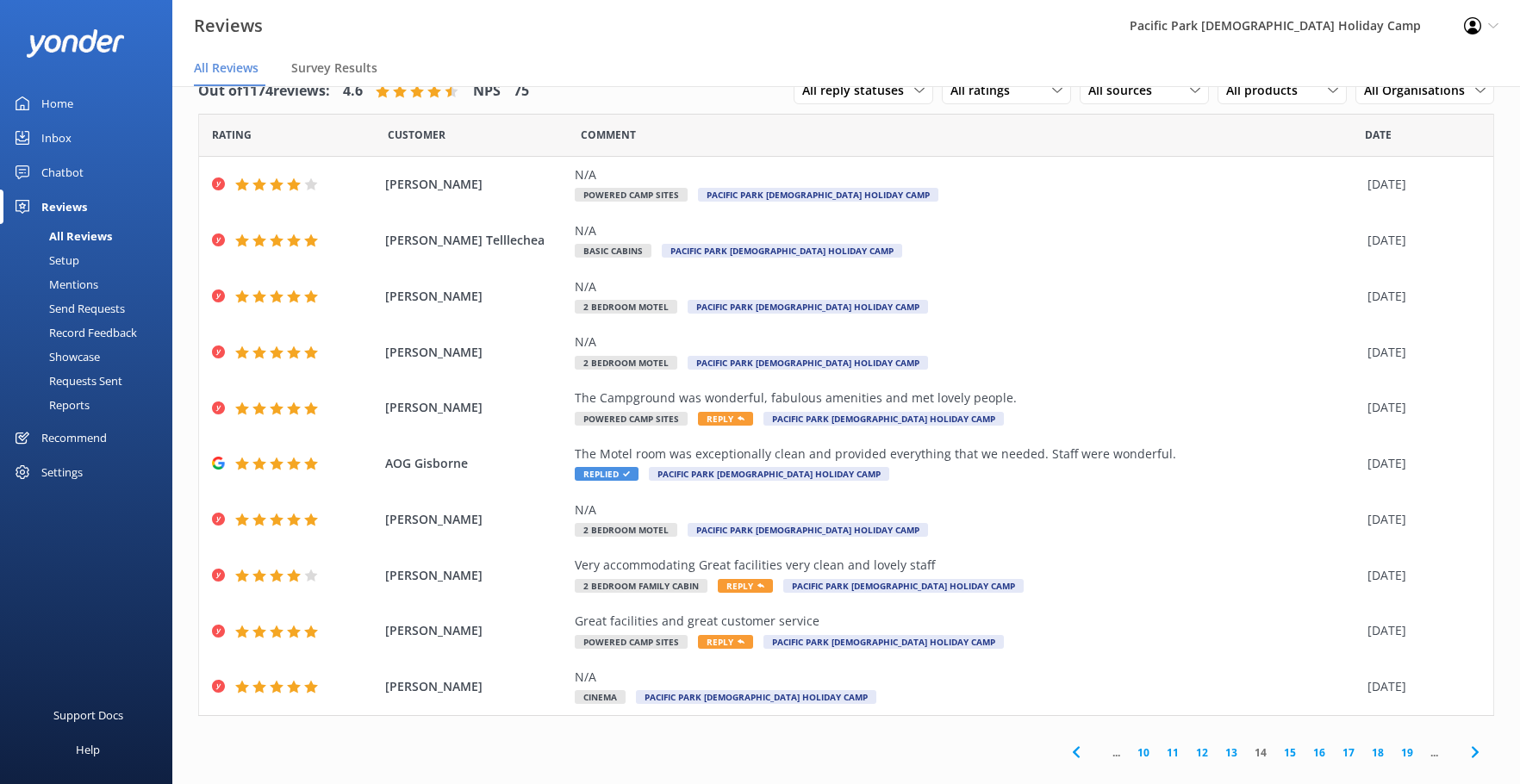
click at [1283, 751] on link "15" at bounding box center [1290, 752] width 30 height 16
